Goal: Task Accomplishment & Management: Use online tool/utility

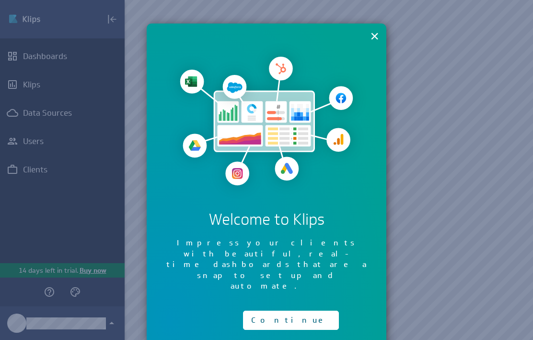
click at [280, 310] on button "Continue" at bounding box center [291, 319] width 96 height 19
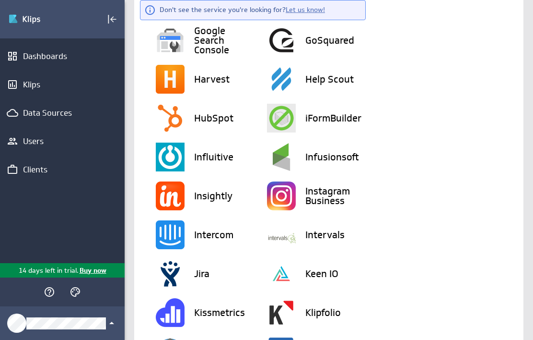
scroll to position [1078, 0]
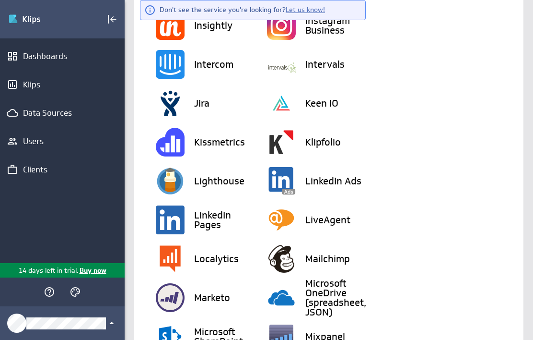
click at [413, 195] on section "Additional options File Upload REST/URL Connect to cloud data using RESTful web…" at bounding box center [440, 142] width 148 height 2680
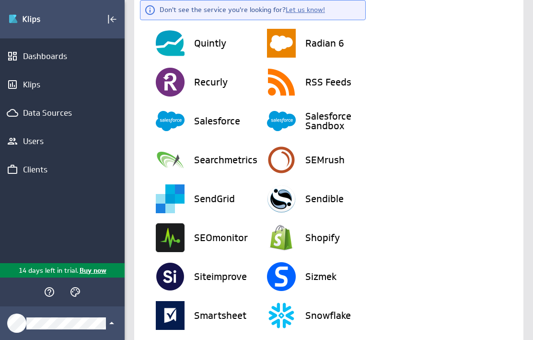
scroll to position [1929, 0]
click at [294, 87] on img at bounding box center [281, 82] width 29 height 29
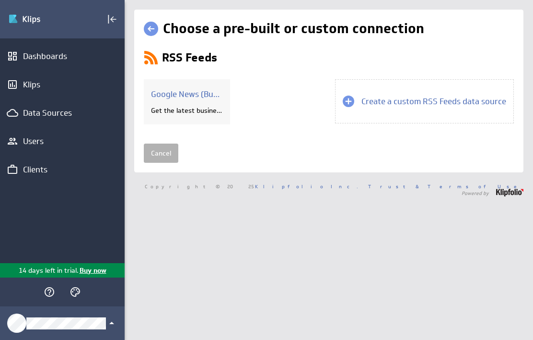
scroll to position [0, 0]
click at [414, 105] on h3 "Create a custom RSS Feeds data source" at bounding box center [434, 101] width 145 height 11
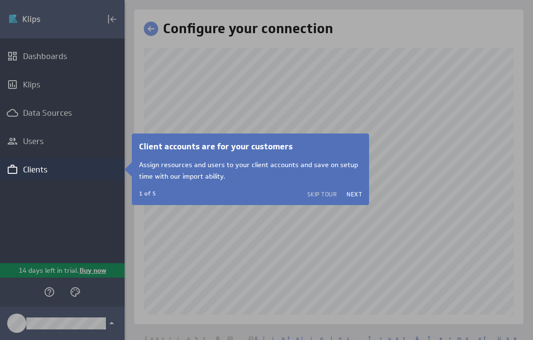
click at [356, 197] on button "Next" at bounding box center [354, 194] width 15 height 8
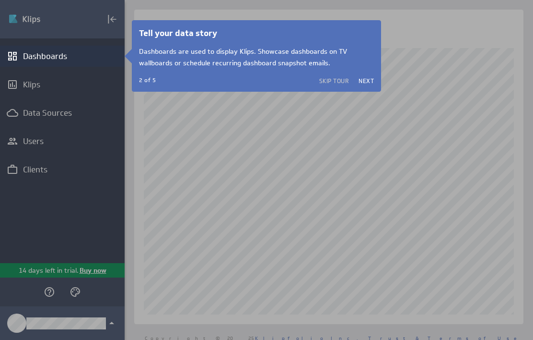
click at [342, 83] on button "Skip Tour" at bounding box center [334, 81] width 30 height 8
